Goal: Use online tool/utility

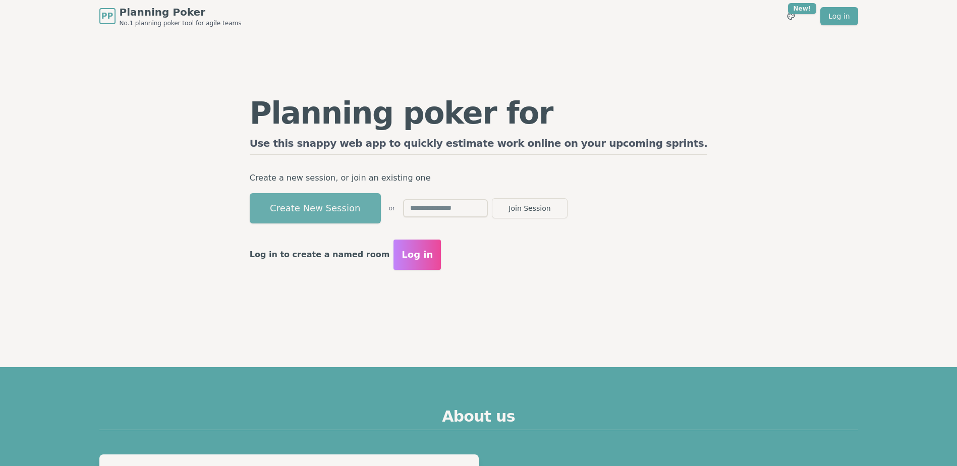
click at [378, 207] on button "Create New Session" at bounding box center [315, 208] width 131 height 30
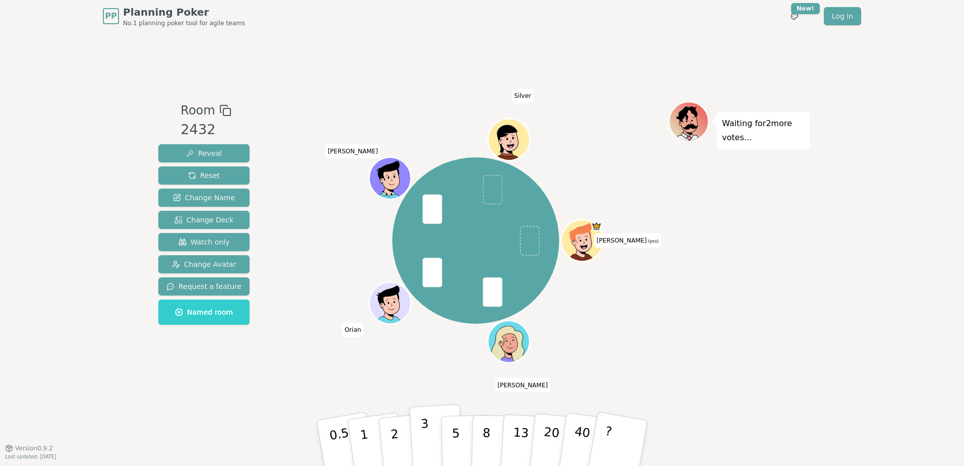
click at [425, 442] on p "3" at bounding box center [426, 444] width 11 height 55
click at [223, 154] on button "Reveal" at bounding box center [203, 153] width 91 height 18
click at [426, 445] on p "3" at bounding box center [426, 444] width 11 height 55
drag, startPoint x: 394, startPoint y: 441, endPoint x: 419, endPoint y: 438, distance: 24.9
click at [395, 441] on p "2" at bounding box center [395, 444] width 13 height 55
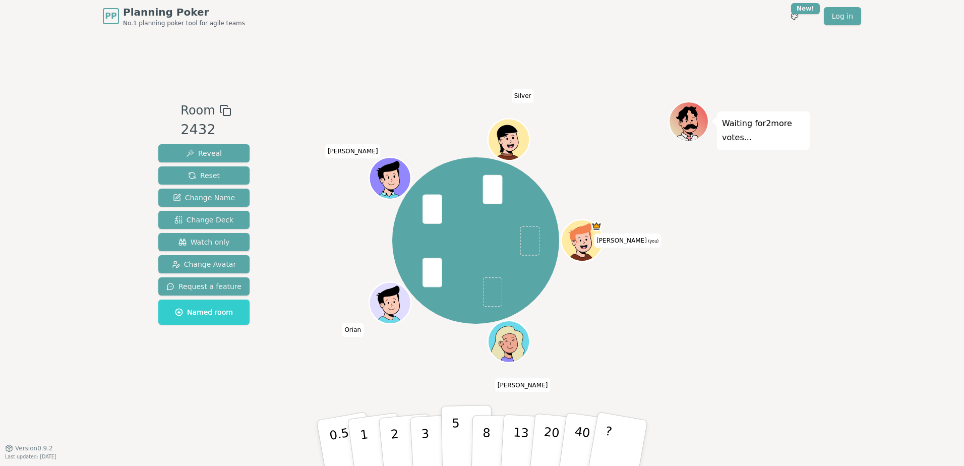
click at [459, 448] on button "5" at bounding box center [467, 443] width 52 height 77
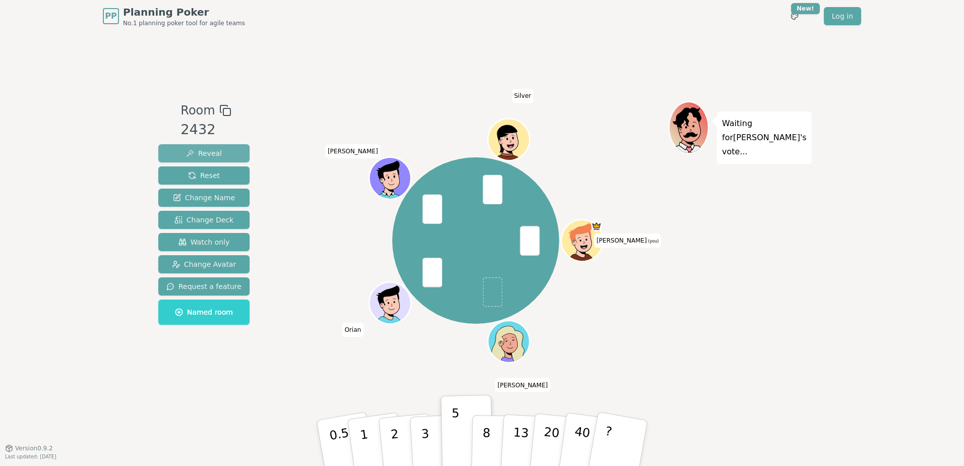
click at [224, 146] on button "Reveal" at bounding box center [203, 153] width 91 height 18
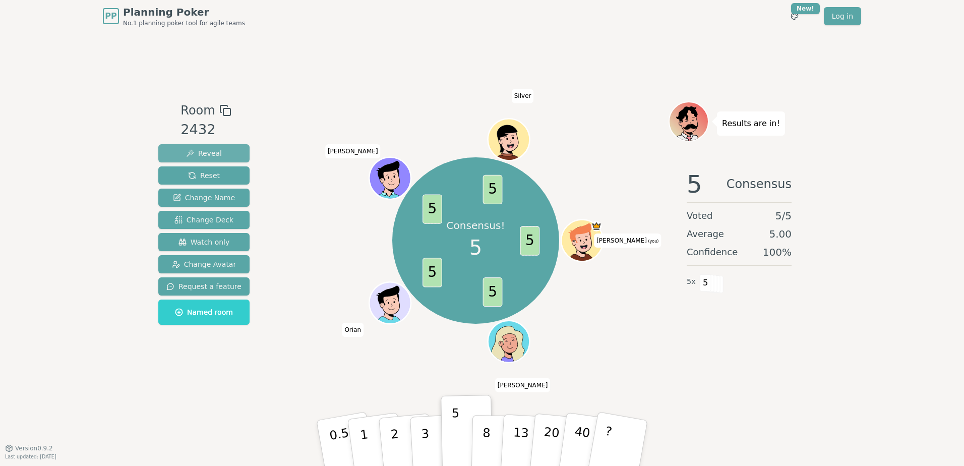
click at [213, 157] on span "Reveal" at bounding box center [204, 153] width 36 height 10
click at [220, 171] on button "Reset" at bounding box center [203, 175] width 91 height 18
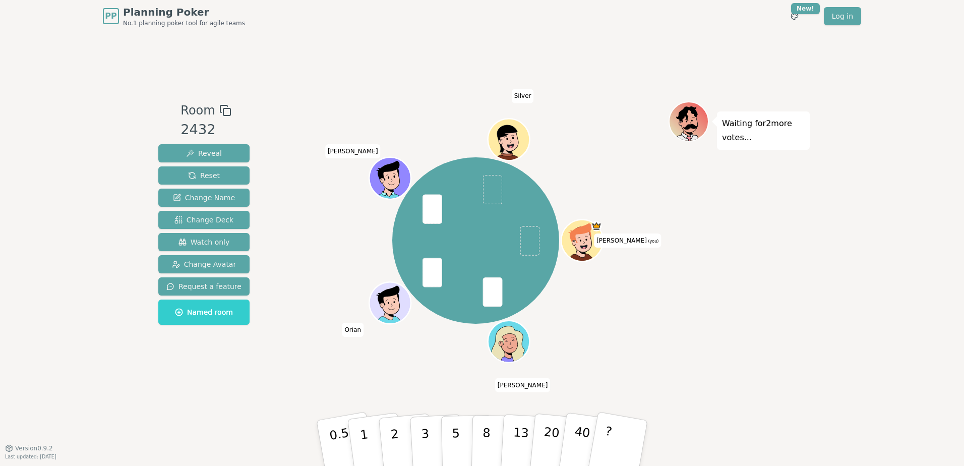
drag, startPoint x: 400, startPoint y: 451, endPoint x: 377, endPoint y: 412, distance: 44.5
click at [399, 451] on button "2" at bounding box center [407, 453] width 57 height 80
click at [226, 151] on button "Reveal" at bounding box center [203, 153] width 91 height 18
